Goal: Transaction & Acquisition: Purchase product/service

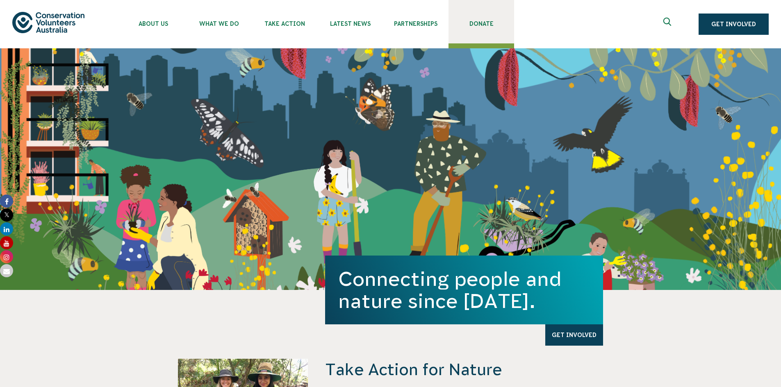
click at [487, 21] on span "Donate" at bounding box center [482, 23] width 66 height 7
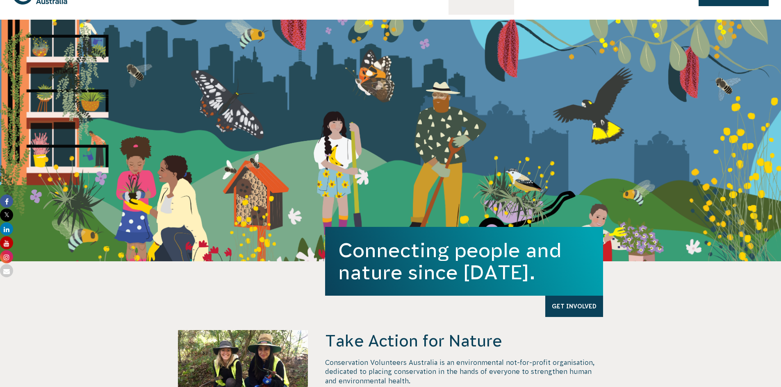
scroll to position [41, 0]
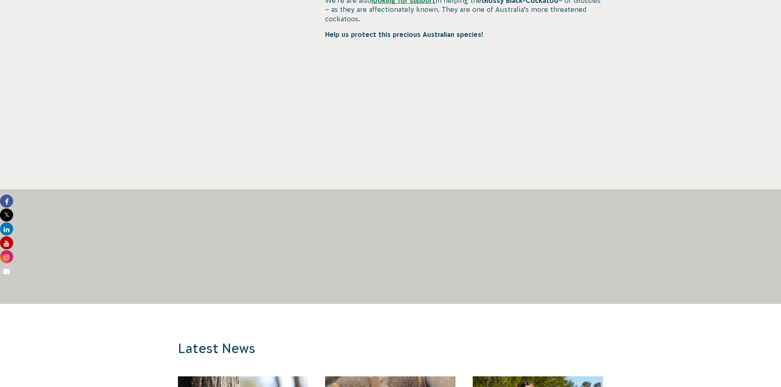
scroll to position [495, 0]
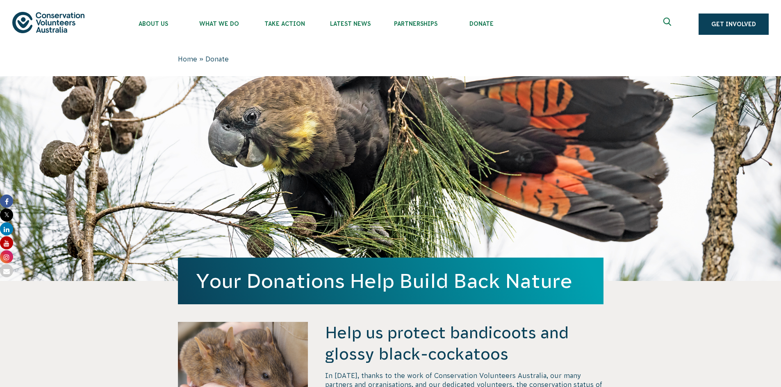
scroll to position [495, 0]
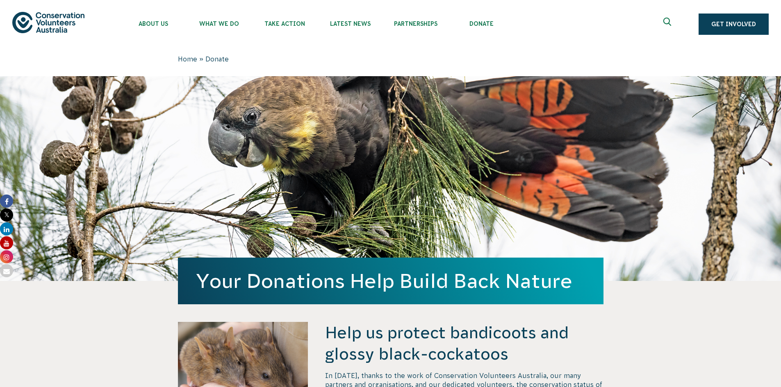
scroll to position [536, 0]
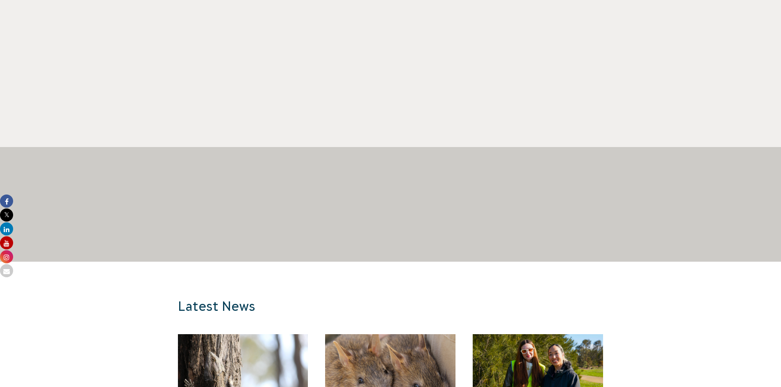
scroll to position [536, 0]
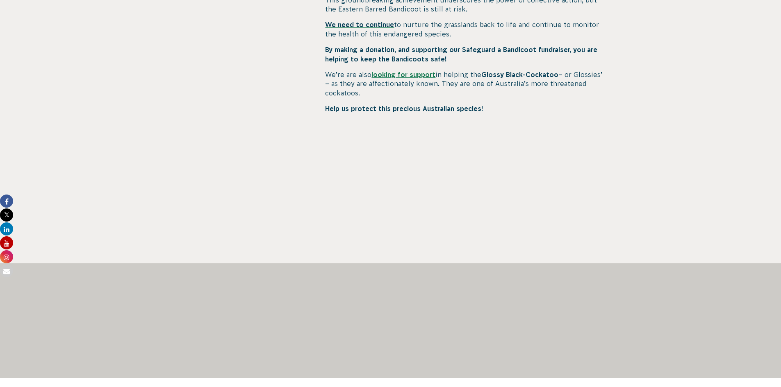
scroll to position [618, 0]
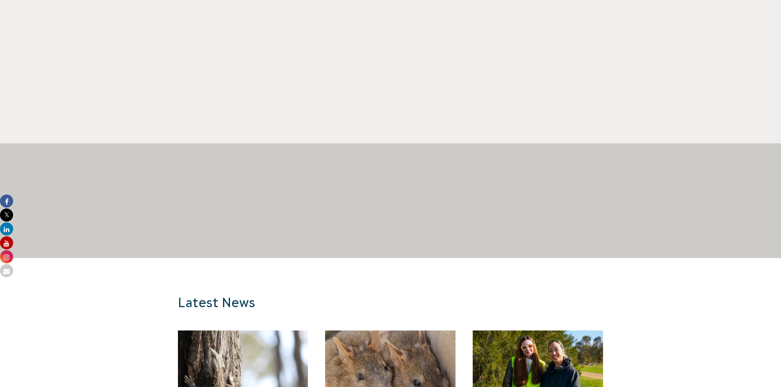
scroll to position [536, 0]
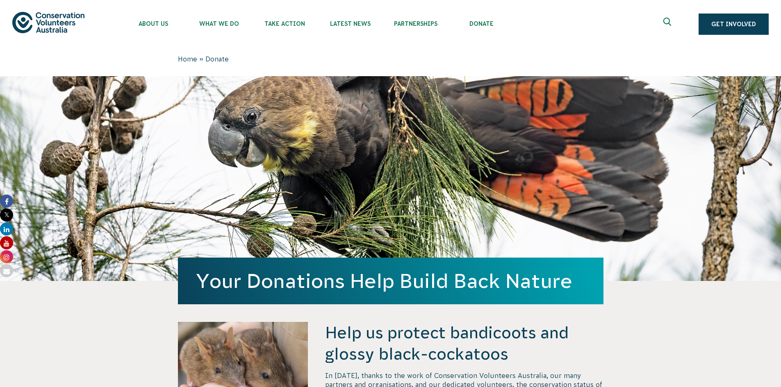
scroll to position [536, 0]
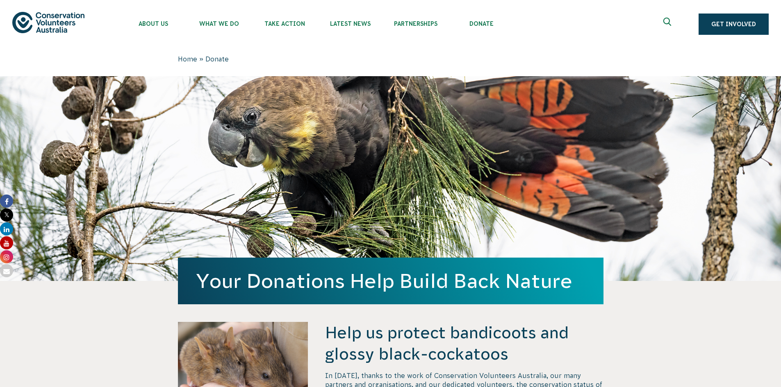
scroll to position [536, 0]
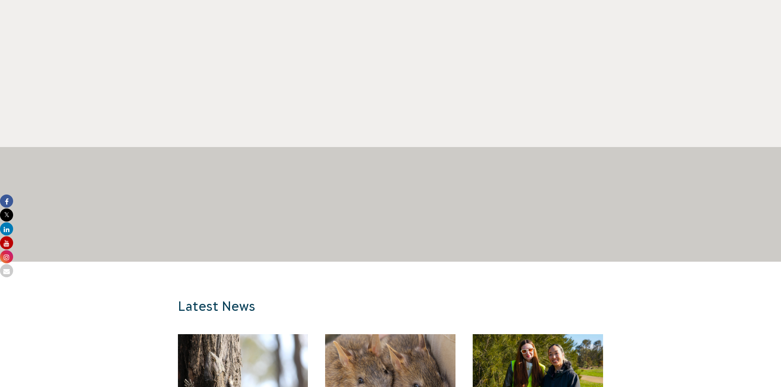
drag, startPoint x: 312, startPoint y: 74, endPoint x: 247, endPoint y: 226, distance: 165.3
click at [247, 226] on div at bounding box center [391, 233] width 426 height 57
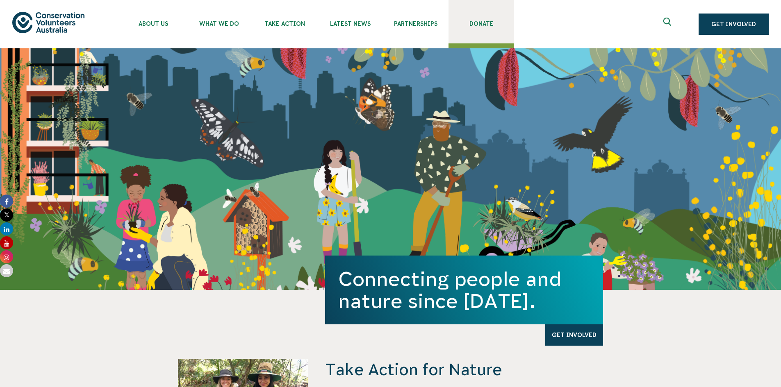
click at [478, 20] on link "Donate" at bounding box center [482, 21] width 66 height 43
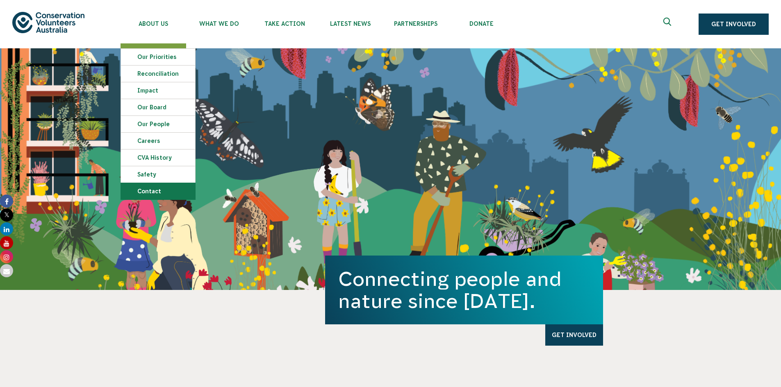
click at [134, 194] on link "Contact" at bounding box center [158, 191] width 74 height 16
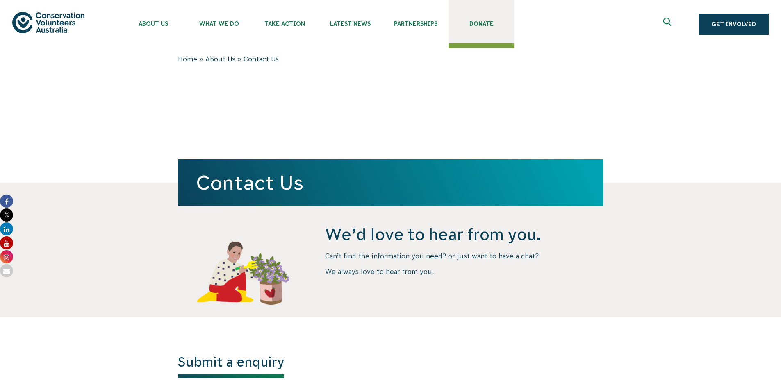
click at [478, 19] on link "Donate" at bounding box center [482, 21] width 66 height 43
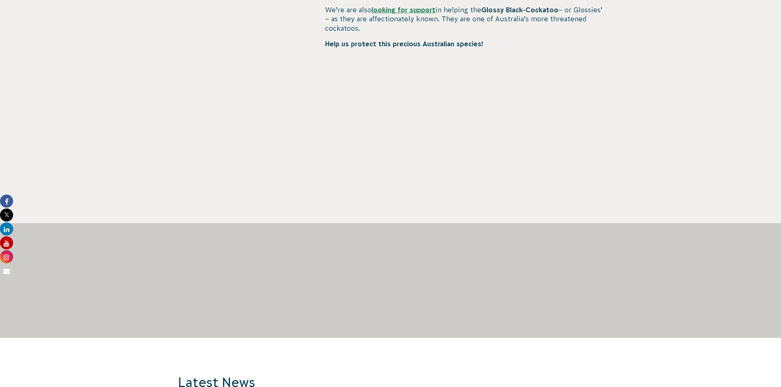
scroll to position [492, 0]
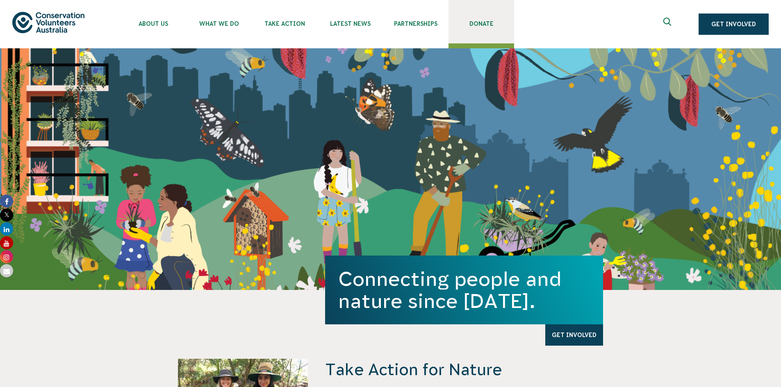
click at [490, 26] on span "Donate" at bounding box center [482, 23] width 66 height 7
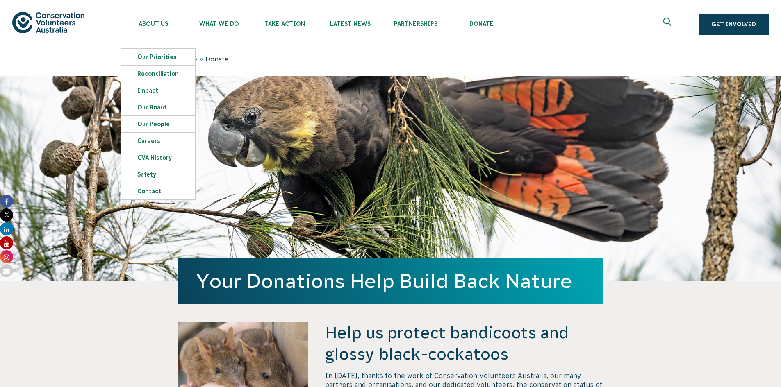
click at [63, 26] on img at bounding box center [48, 22] width 72 height 21
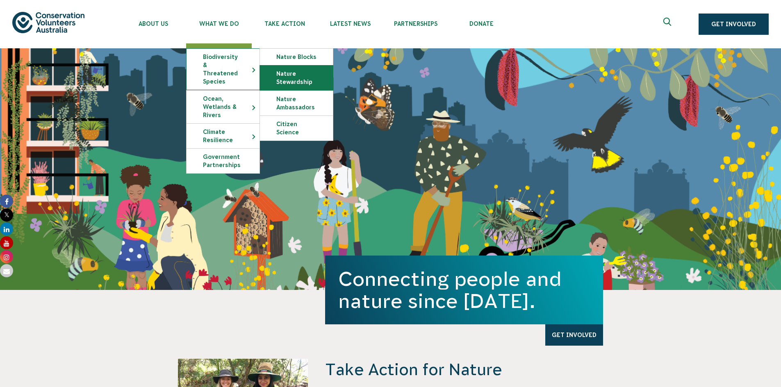
click at [283, 75] on link "Nature Stewardship" at bounding box center [296, 78] width 73 height 25
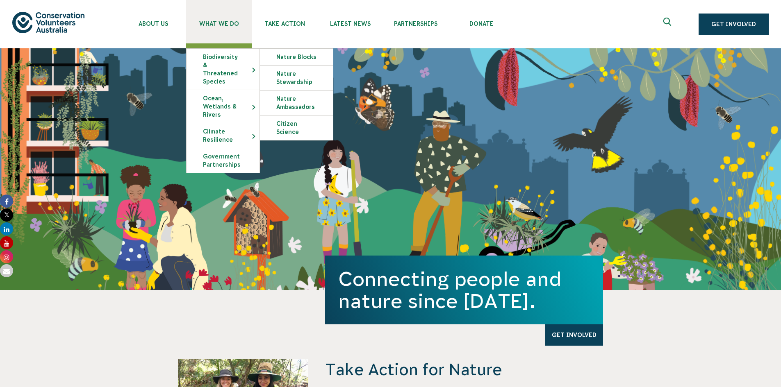
drag, startPoint x: 282, startPoint y: 77, endPoint x: 226, endPoint y: 5, distance: 91.2
click at [226, 5] on link "What We Do" at bounding box center [219, 21] width 66 height 43
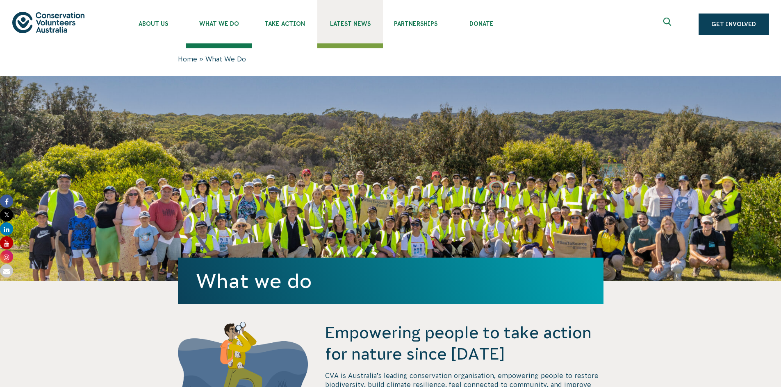
click at [361, 23] on span "Latest News" at bounding box center [350, 23] width 66 height 7
drag, startPoint x: 400, startPoint y: 186, endPoint x: 323, endPoint y: 70, distance: 138.5
click at [323, 70] on div "Home » What We Do" at bounding box center [391, 62] width 426 height 16
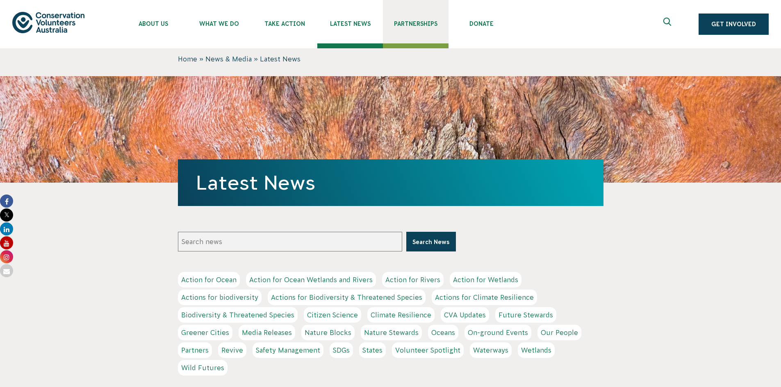
click at [418, 26] on span "Partnerships" at bounding box center [416, 23] width 66 height 7
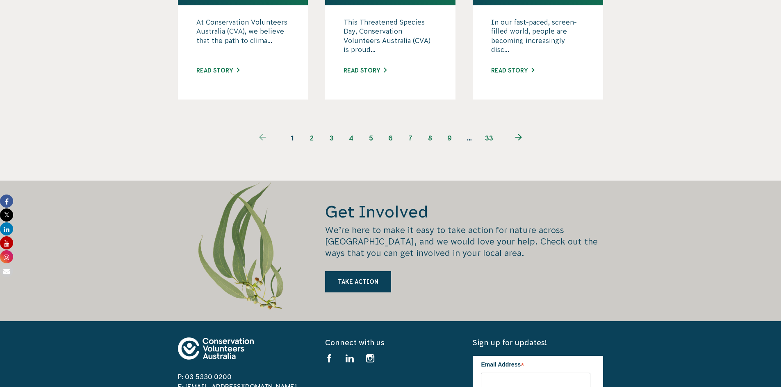
scroll to position [1353, 0]
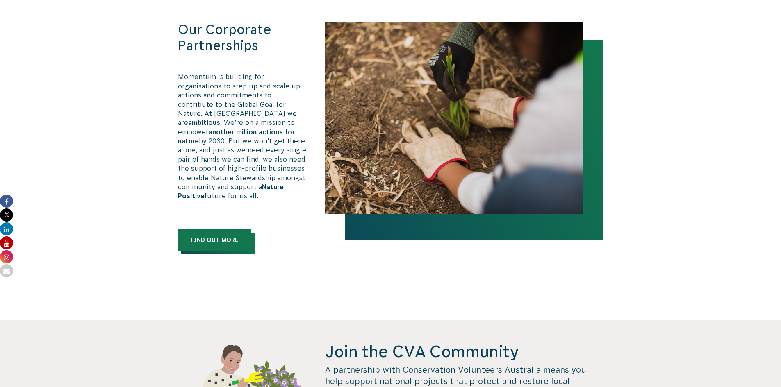
scroll to position [457, 0]
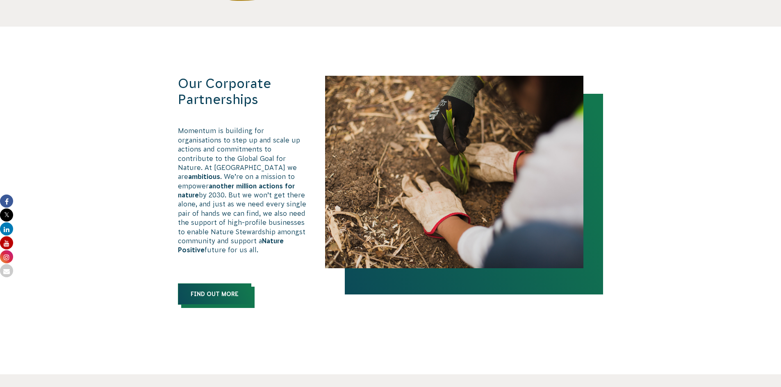
click at [235, 289] on link "Find out more" at bounding box center [214, 294] width 73 height 21
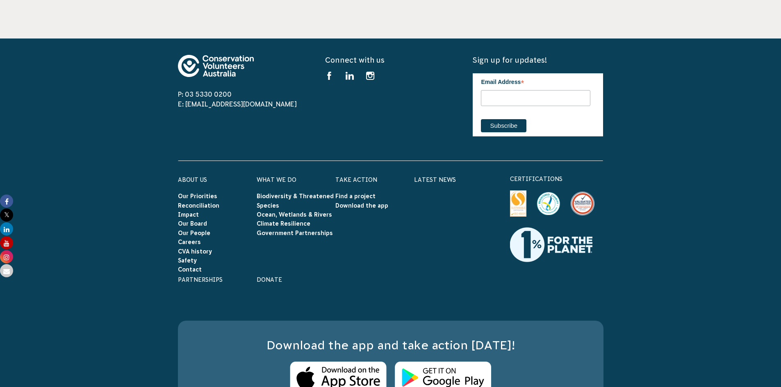
scroll to position [1163, 0]
